Goal: Find specific page/section: Find specific page/section

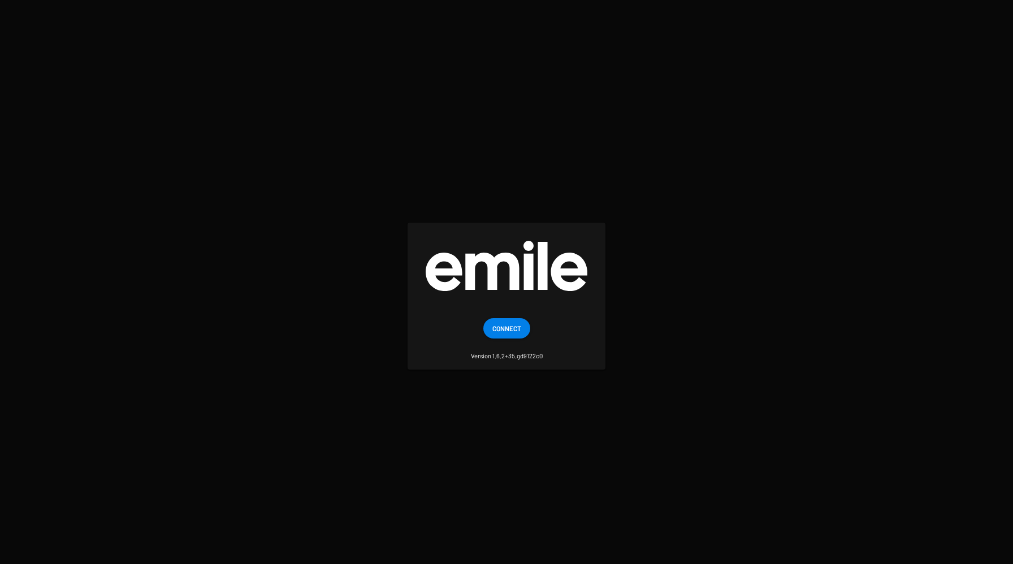
click at [504, 335] on span "Connect" at bounding box center [507, 328] width 29 height 20
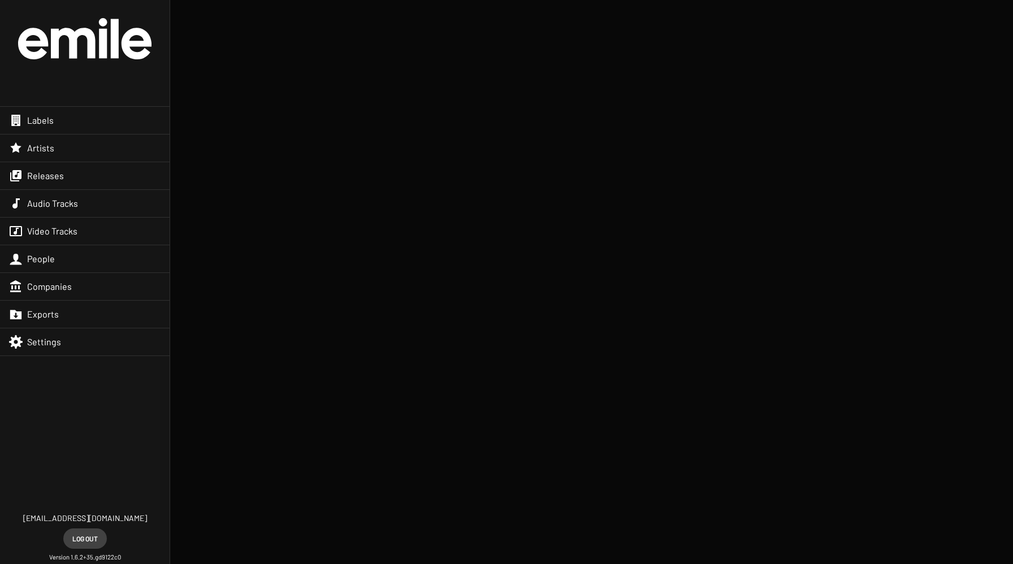
click at [70, 110] on div "Labels" at bounding box center [85, 120] width 170 height 27
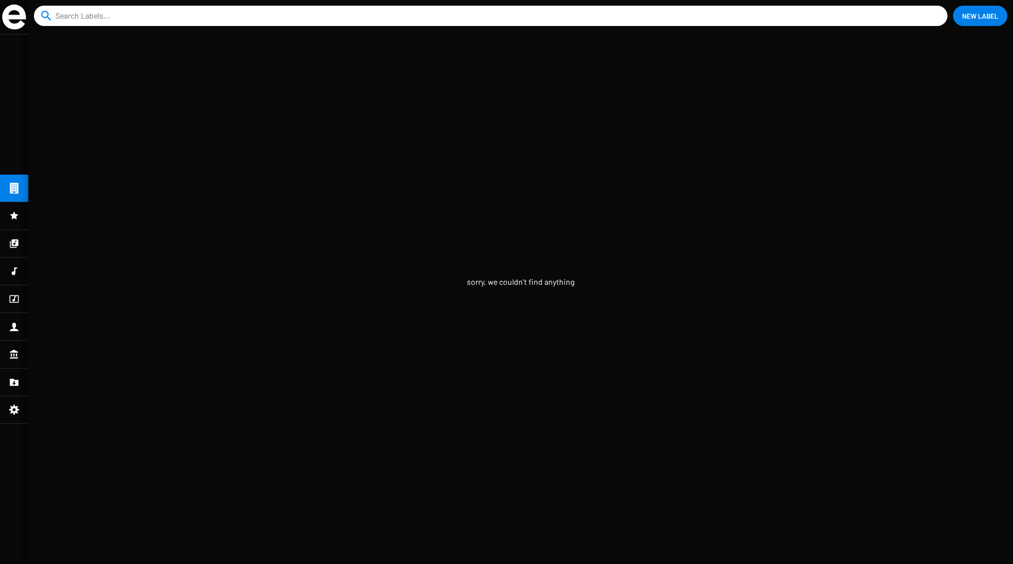
click at [75, 16] on input at bounding box center [492, 16] width 875 height 20
type input "monde"
click at [931, 10] on button "close" at bounding box center [936, 15] width 11 height 11
type input "m"
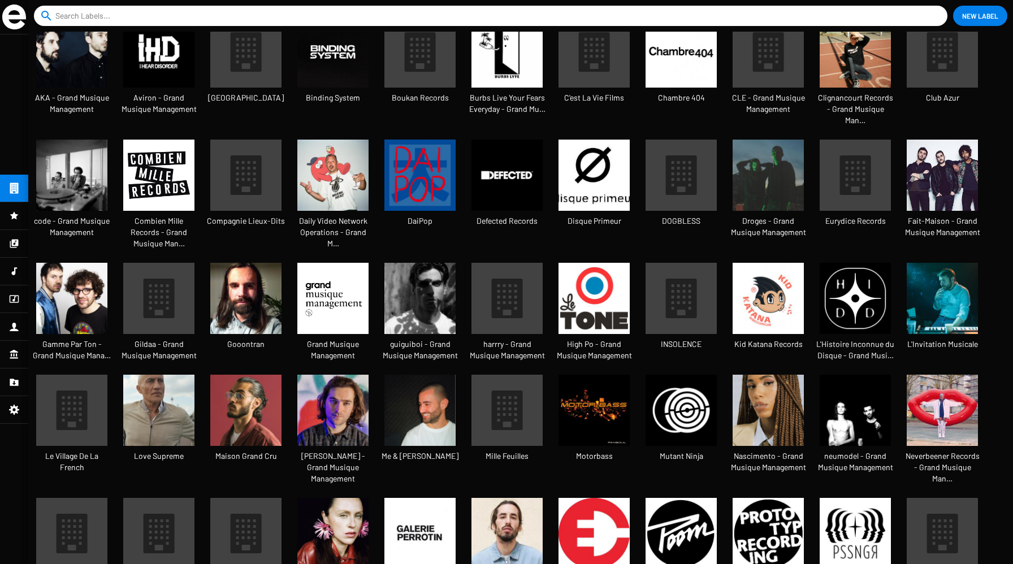
scroll to position [6, 6]
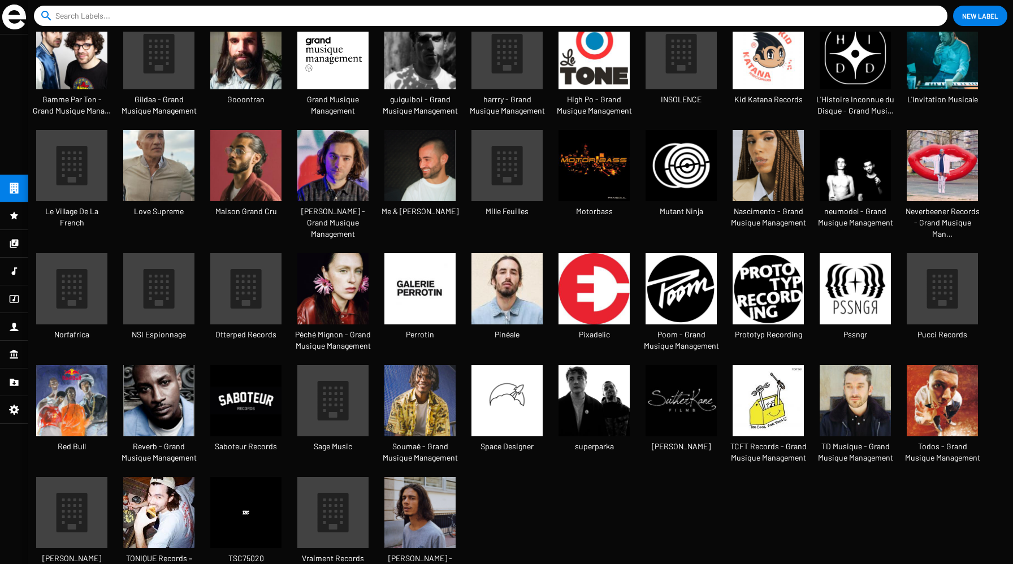
click at [602, 459] on ul "AKA - Grand Musique Management Aviron - Grand Musique Management Banville Bindi…" at bounding box center [520, 186] width 985 height 829
